Goal: Find specific page/section: Find specific page/section

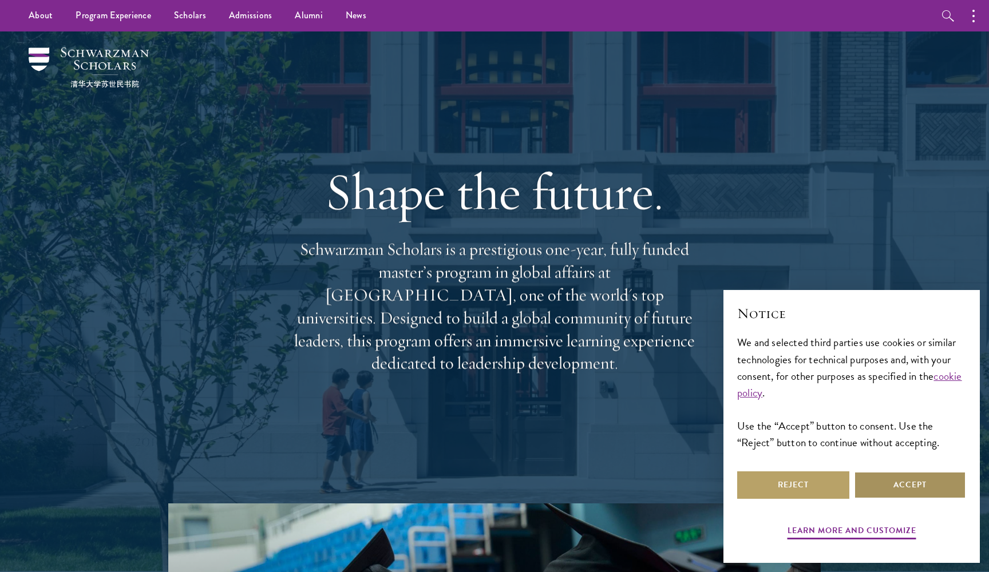
click at [901, 479] on button "Accept" at bounding box center [910, 485] width 112 height 27
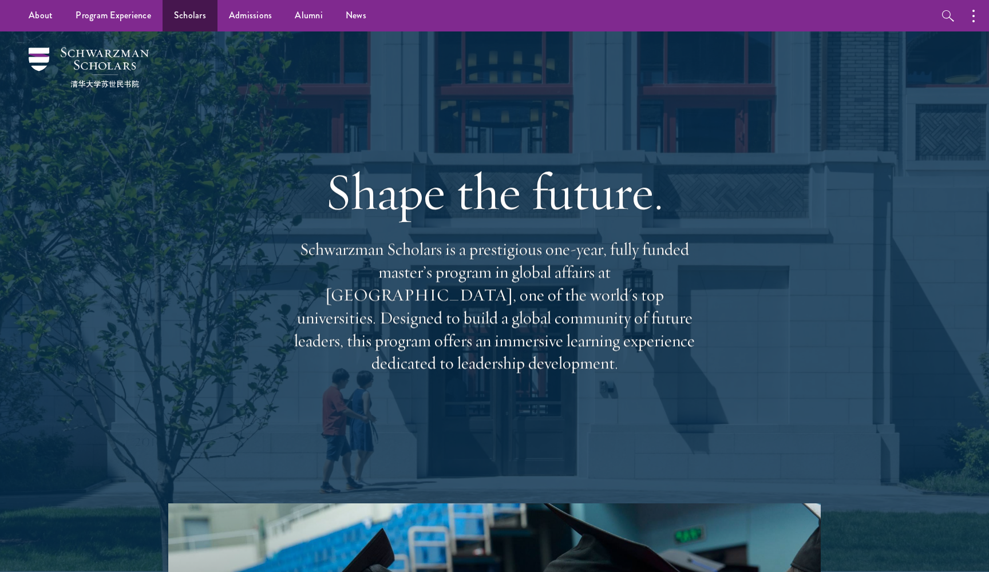
click at [195, 14] on link "Scholars" at bounding box center [190, 15] width 55 height 31
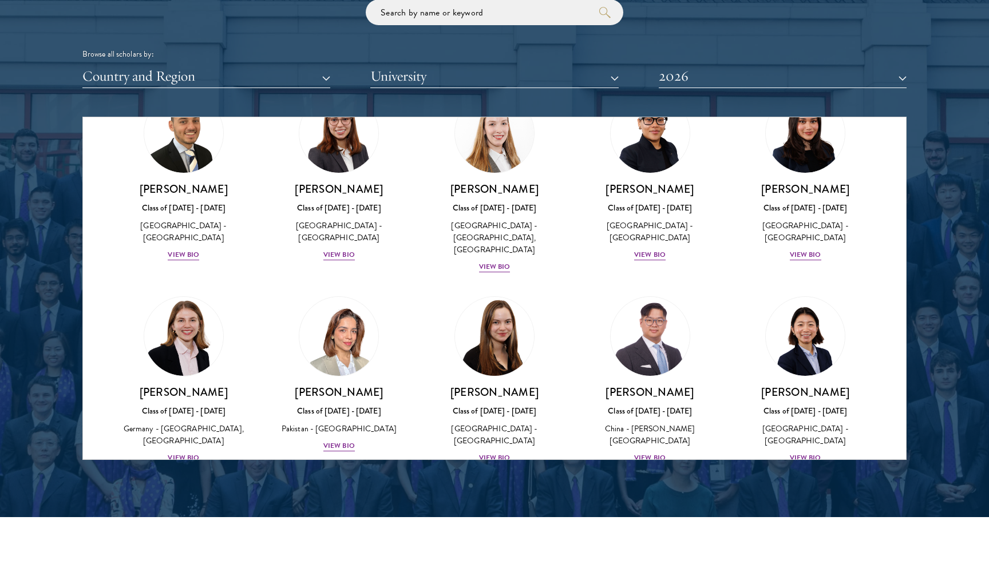
scroll to position [2557, 0]
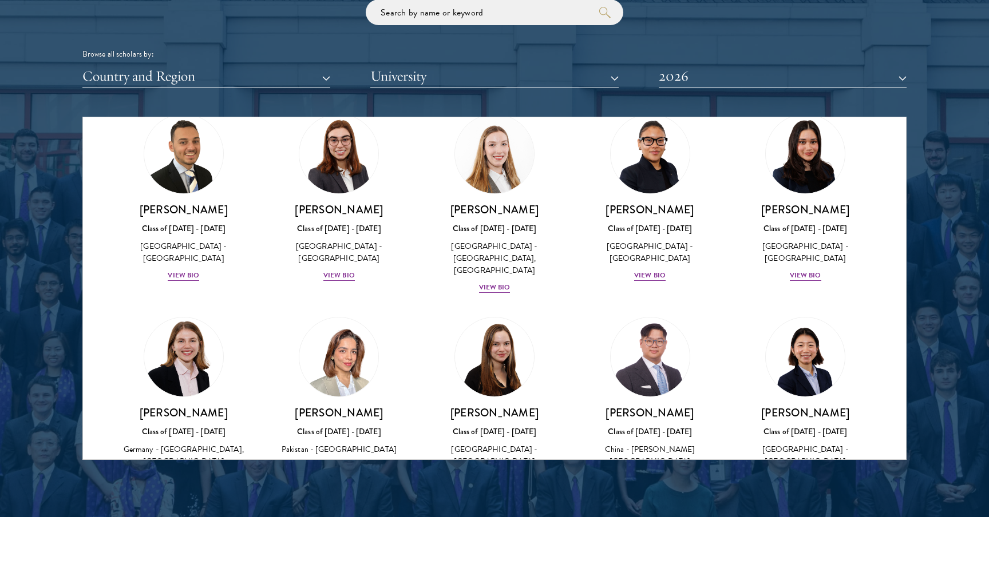
click at [328, 72] on button "Country and Region" at bounding box center [206, 76] width 248 height 23
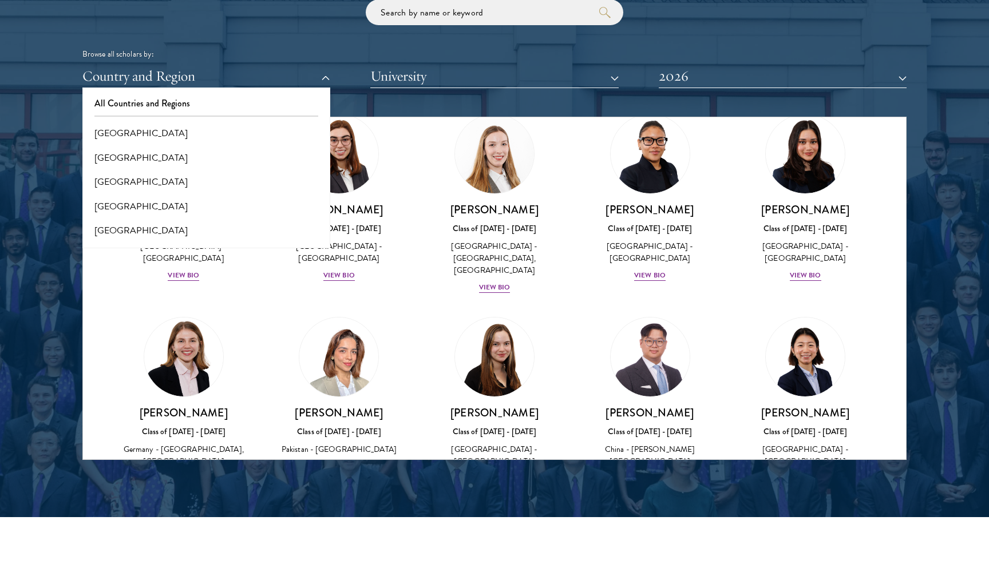
click at [328, 72] on button "Country and Region" at bounding box center [206, 76] width 248 height 23
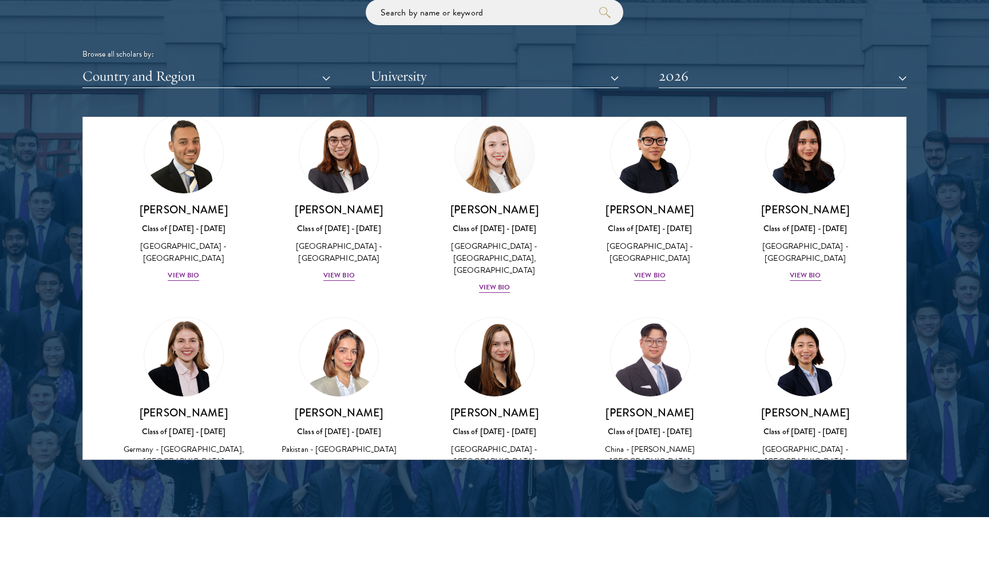
click at [388, 71] on button "University" at bounding box center [494, 76] width 248 height 23
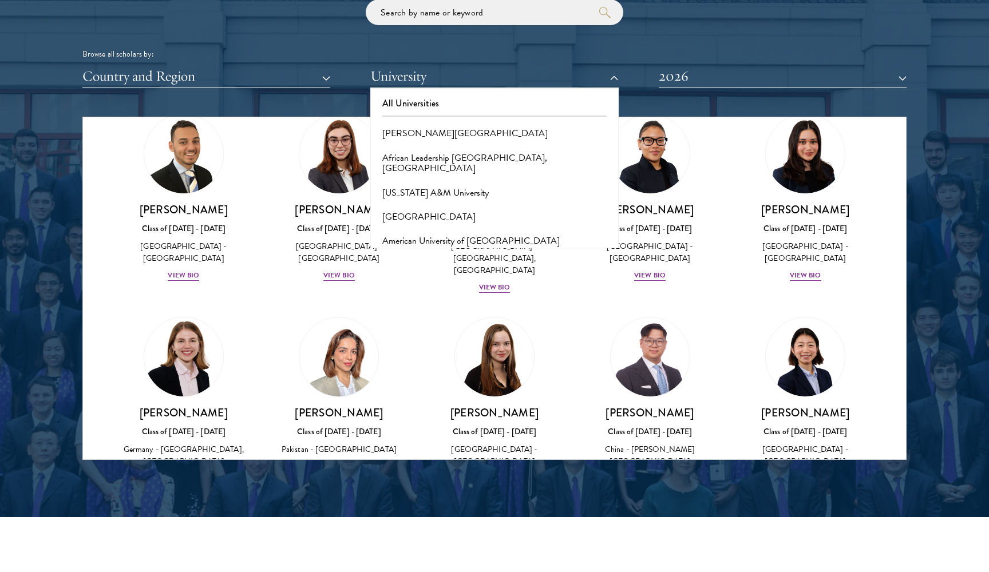
click at [388, 71] on button "University" at bounding box center [494, 76] width 248 height 23
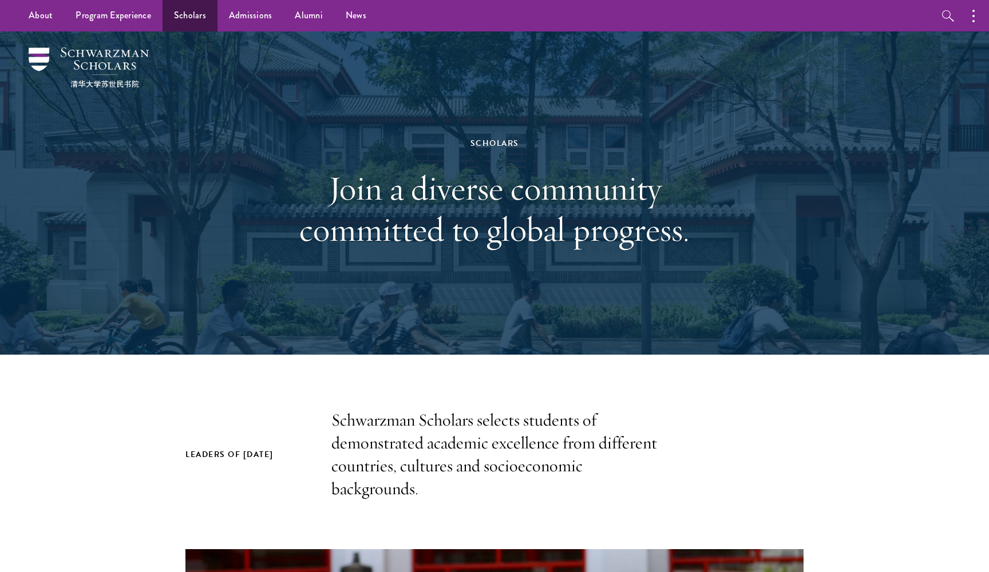
scroll to position [0, 0]
click at [297, 14] on link "Alumni" at bounding box center [308, 15] width 51 height 31
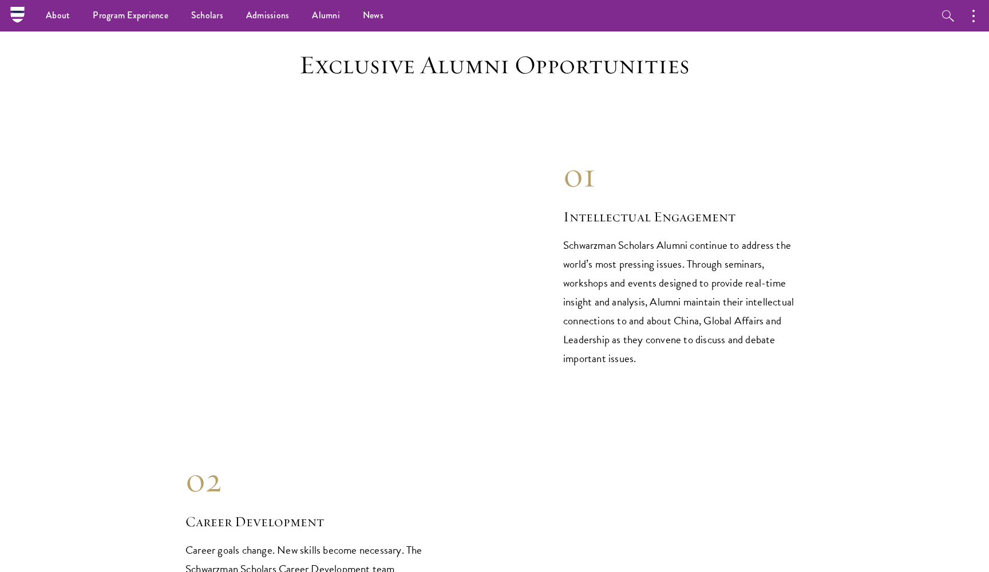
scroll to position [849, 0]
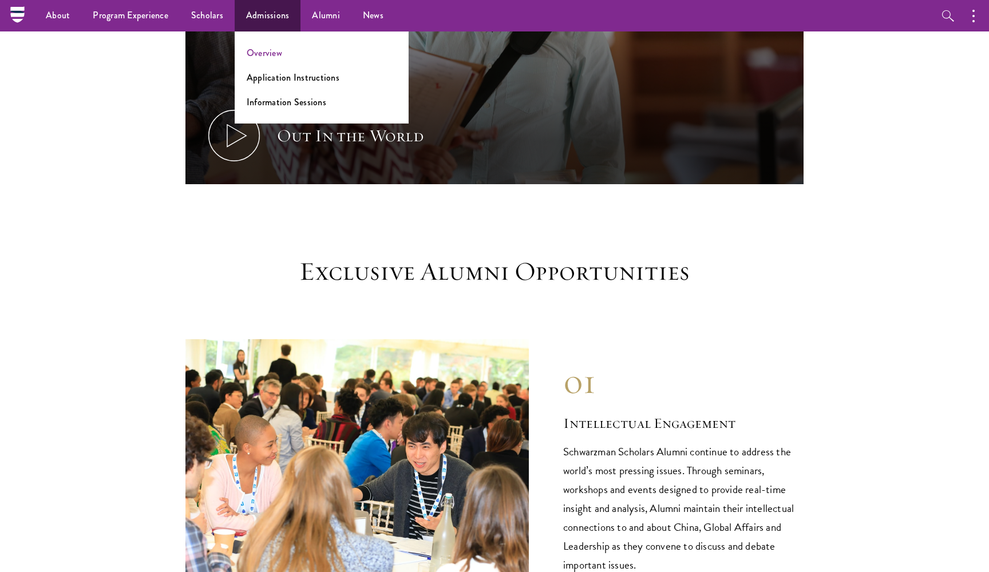
click at [258, 53] on link "Overview" at bounding box center [264, 52] width 35 height 13
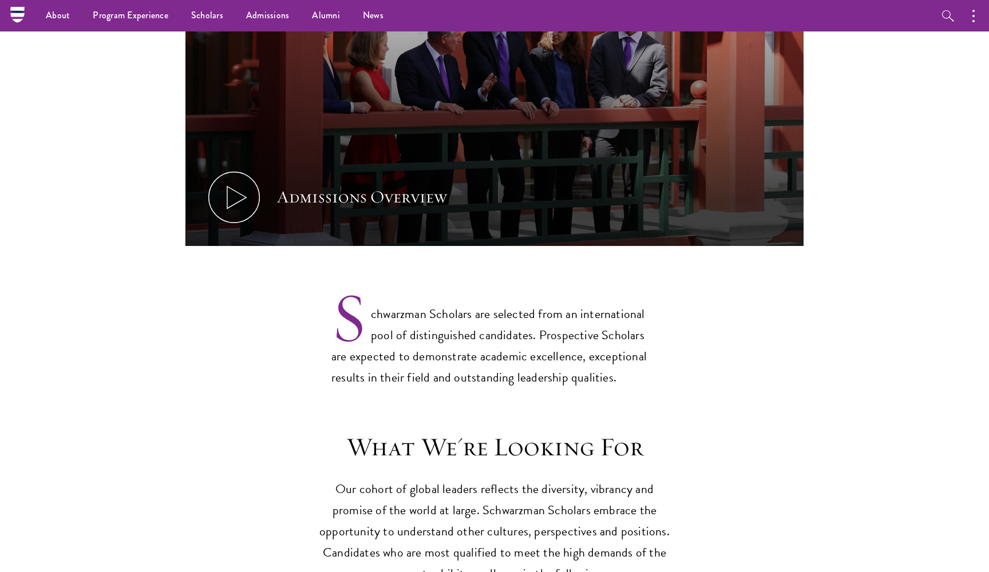
scroll to position [650, 0]
